Goal: Transaction & Acquisition: Purchase product/service

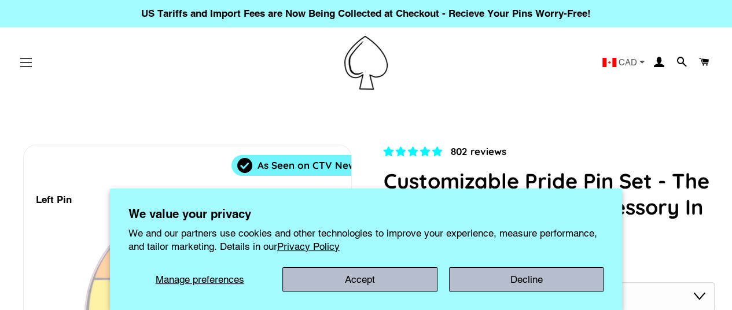
select select "**********"
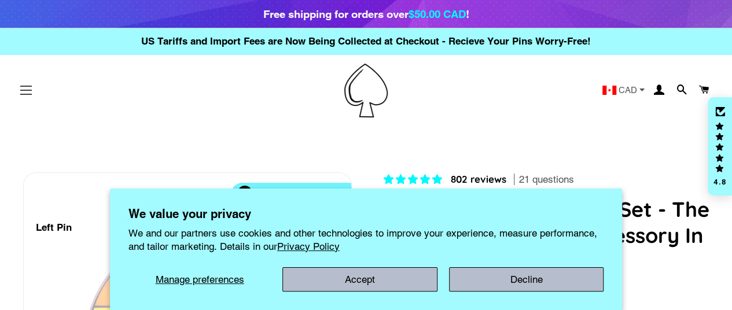
click at [25, 61] on header "Site navigation Home All Products CAD" at bounding box center [366, 90] width 732 height 71
click at [25, 91] on button "Site navigation" at bounding box center [26, 90] width 29 height 29
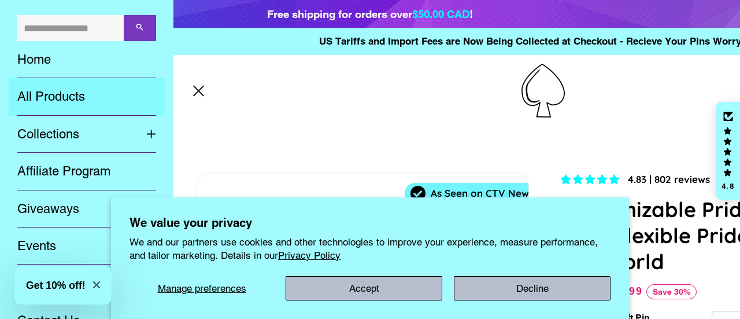
click at [40, 94] on link "All Products" at bounding box center [87, 96] width 156 height 37
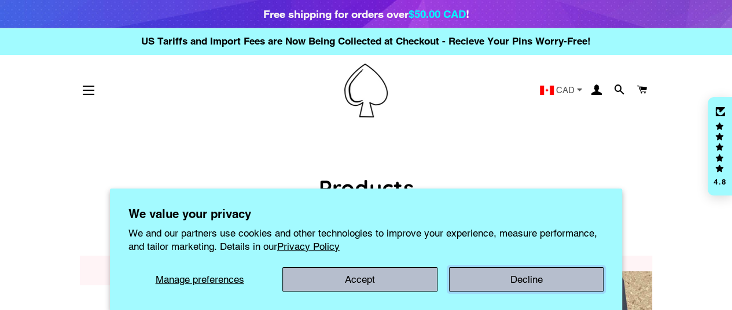
click at [493, 273] on button "Decline" at bounding box center [526, 279] width 154 height 24
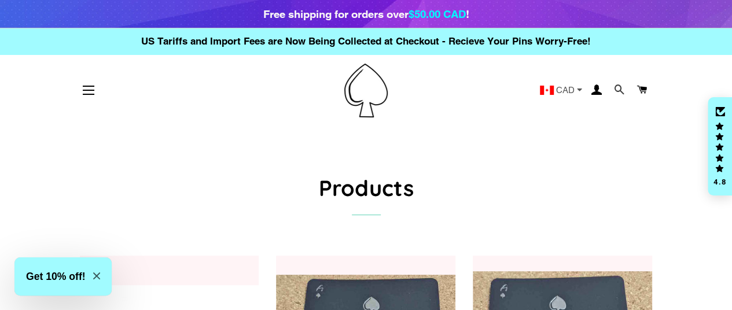
click at [618, 91] on span at bounding box center [619, 90] width 11 height 16
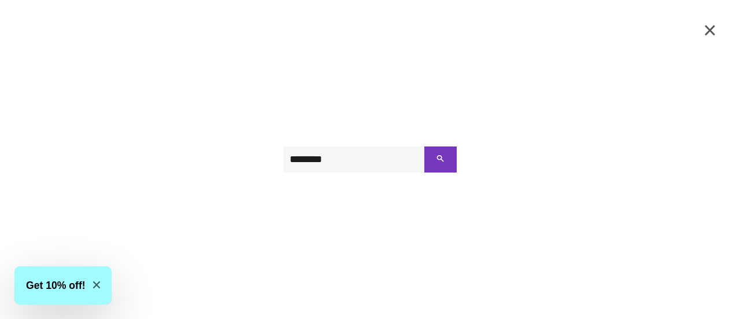
type input "********"
click at [424, 146] on button "Search" at bounding box center [440, 159] width 32 height 26
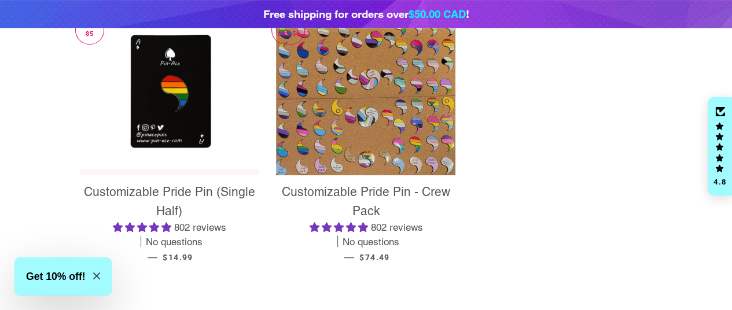
scroll to position [311, 0]
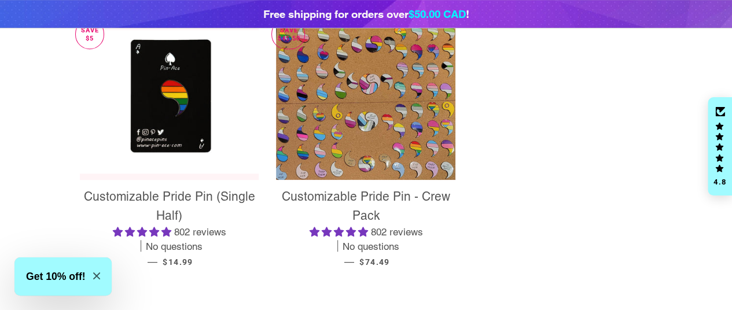
click at [327, 196] on span "Customizable Pride Pin - Crew Pack" at bounding box center [366, 206] width 168 height 34
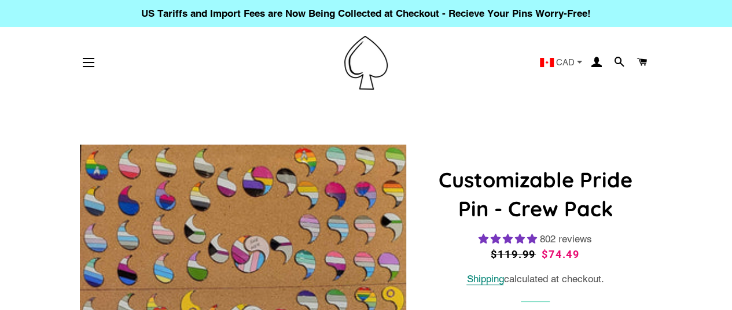
select select "**********"
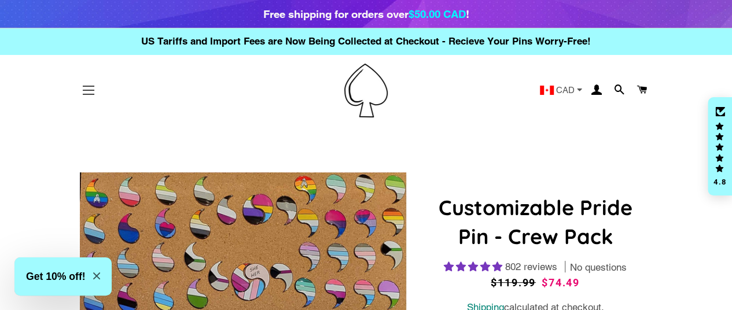
click at [87, 83] on button "Site navigation" at bounding box center [88, 90] width 29 height 29
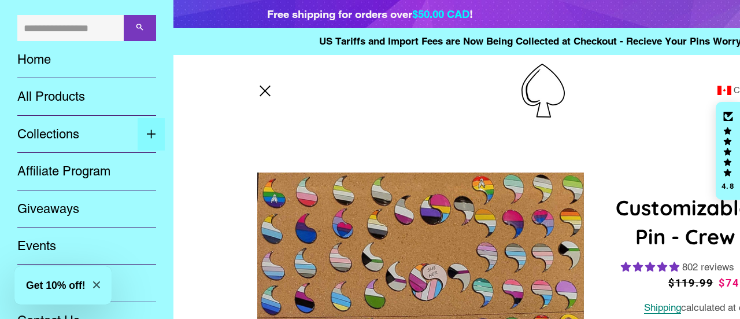
click at [146, 125] on button "Expand submenu Collections Collapse submenu Collections" at bounding box center [151, 134] width 27 height 33
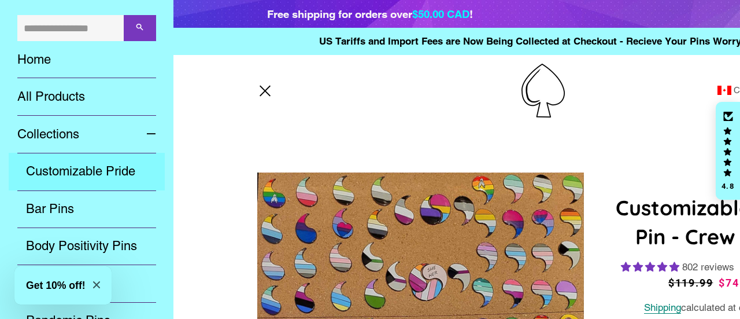
click at [62, 171] on link "Customizable Pride" at bounding box center [87, 171] width 156 height 37
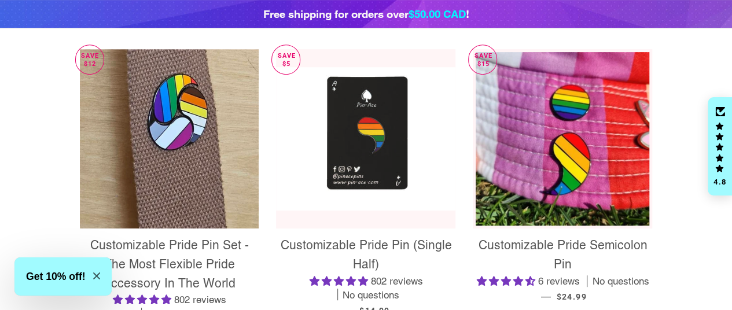
scroll to position [289, 0]
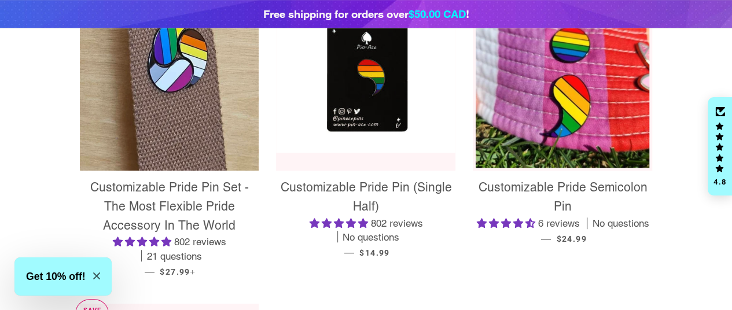
click at [386, 187] on span "Customizable Pride Pin (Single Half)" at bounding box center [365, 197] width 171 height 34
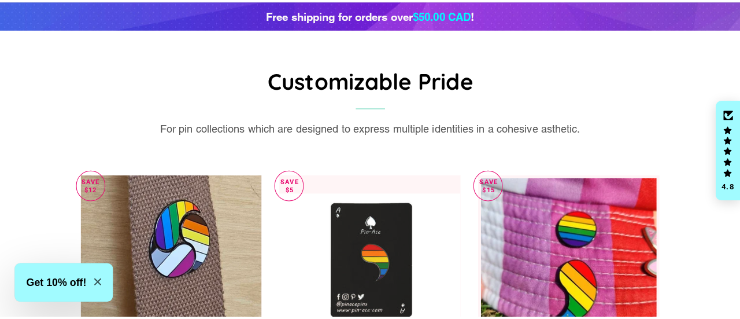
scroll to position [0, 0]
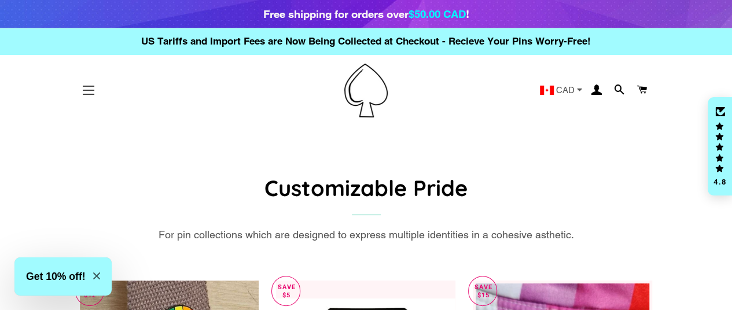
click at [82, 88] on button "Site navigation" at bounding box center [88, 90] width 29 height 29
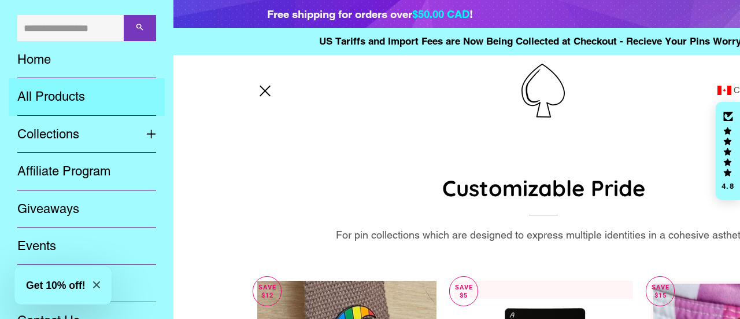
click at [54, 98] on link "All Products" at bounding box center [87, 96] width 156 height 37
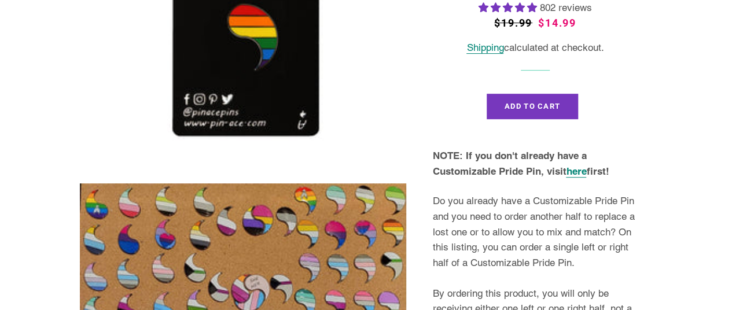
select select "**********"
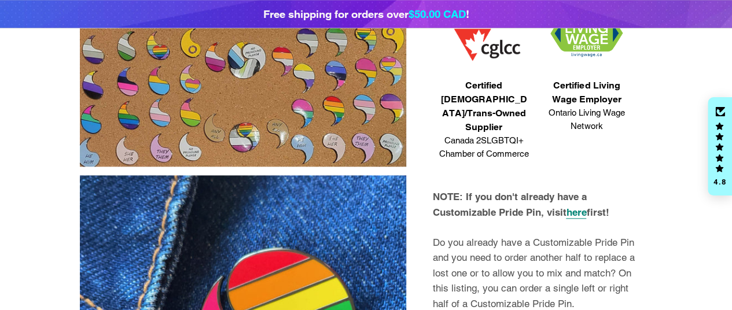
scroll to position [520, 0]
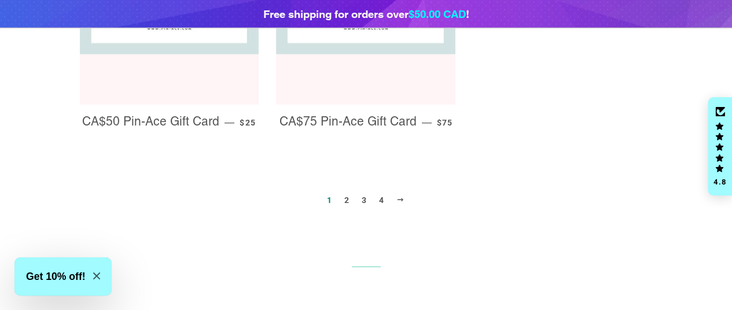
scroll to position [1388, 0]
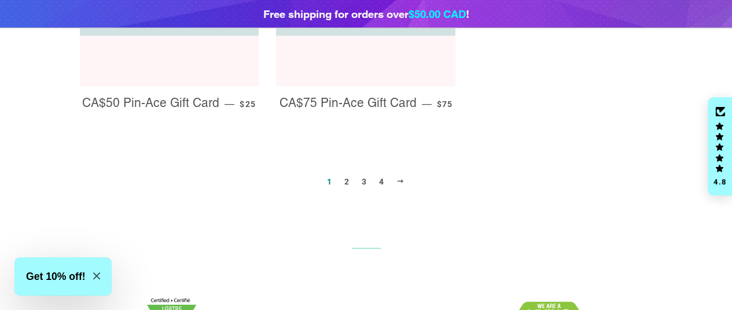
click at [347, 173] on link "2" at bounding box center [346, 181] width 14 height 17
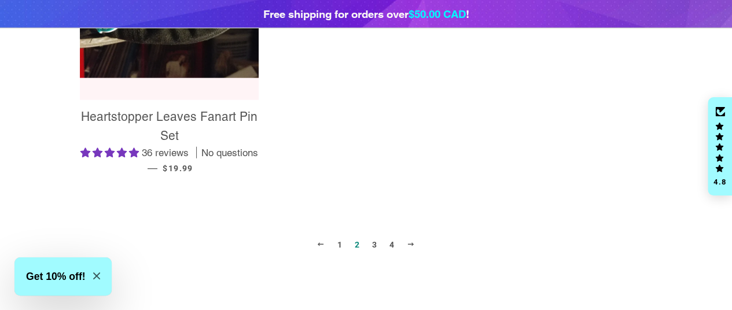
scroll to position [1388, 0]
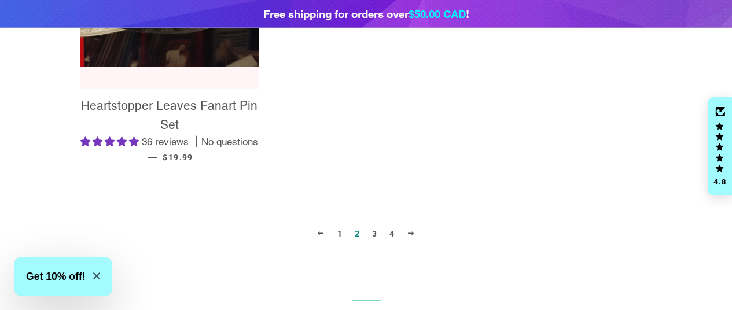
click at [377, 233] on link "3" at bounding box center [374, 233] width 14 height 17
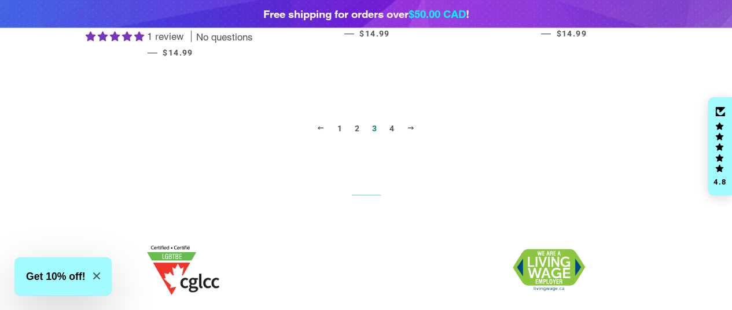
scroll to position [1446, 0]
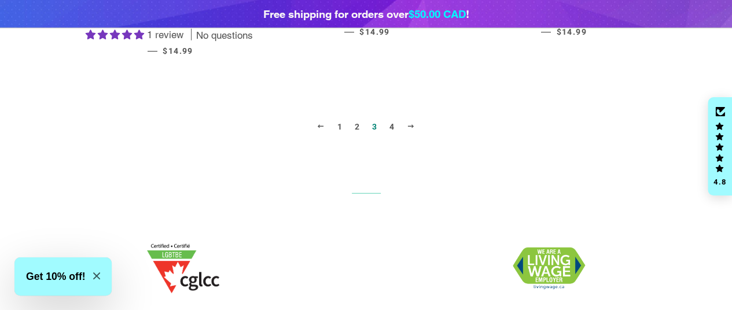
click at [390, 128] on link "4" at bounding box center [392, 126] width 14 height 17
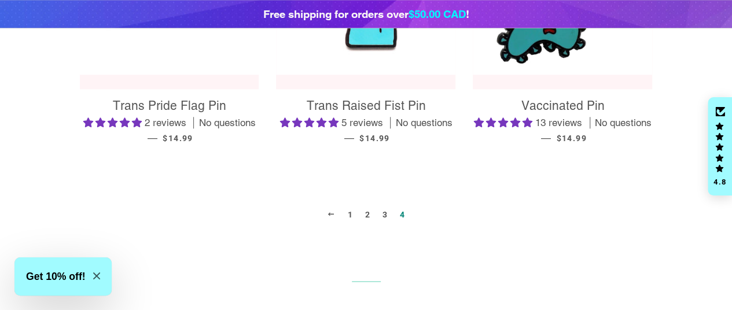
scroll to position [752, 0]
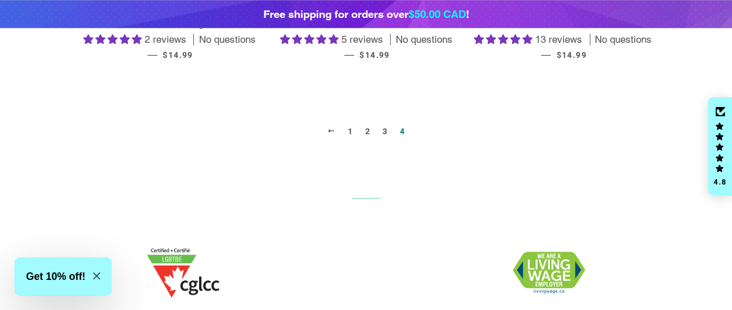
click at [347, 131] on link "1" at bounding box center [350, 131] width 14 height 17
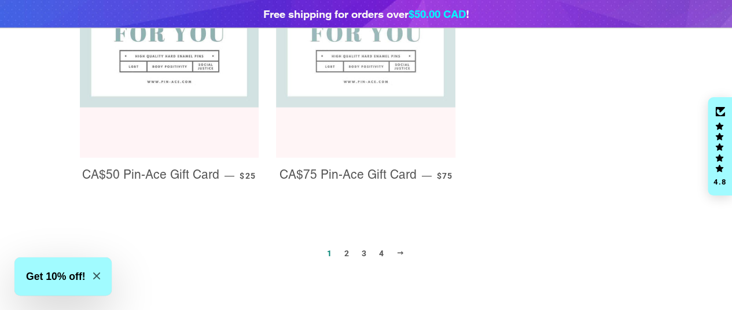
scroll to position [1388, 0]
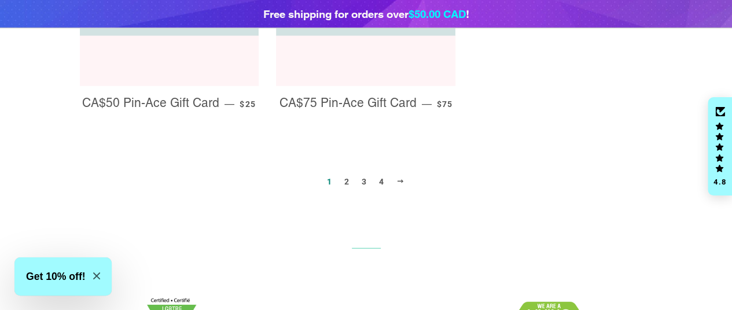
click at [346, 173] on link "2" at bounding box center [346, 181] width 14 height 17
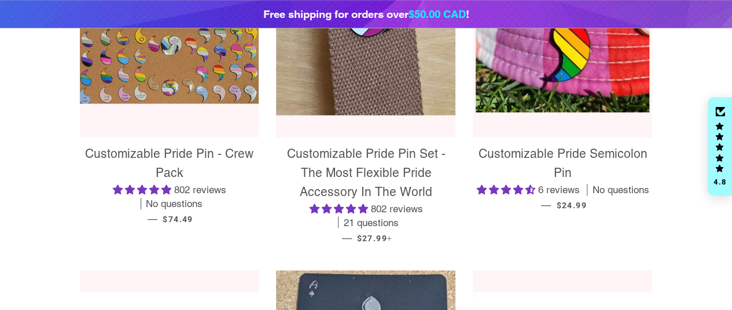
scroll to position [694, 0]
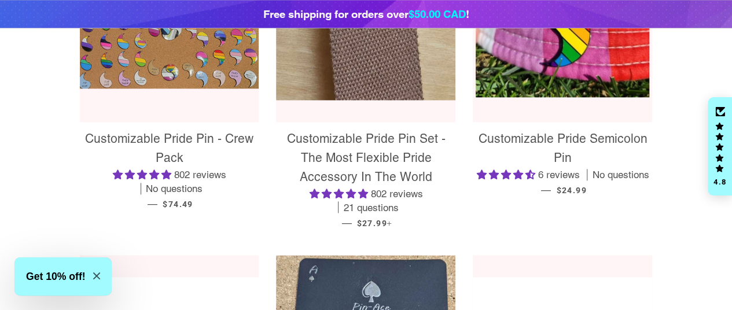
click at [177, 137] on span "Customizable Pride Pin - Crew Pack" at bounding box center [169, 148] width 168 height 34
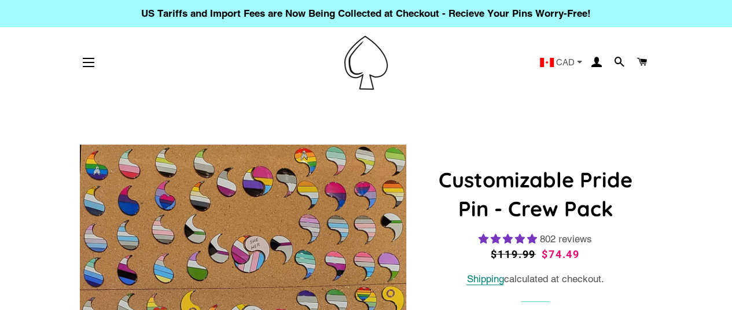
select select "**********"
